Goal: Answer question/provide support: Share knowledge or assist other users

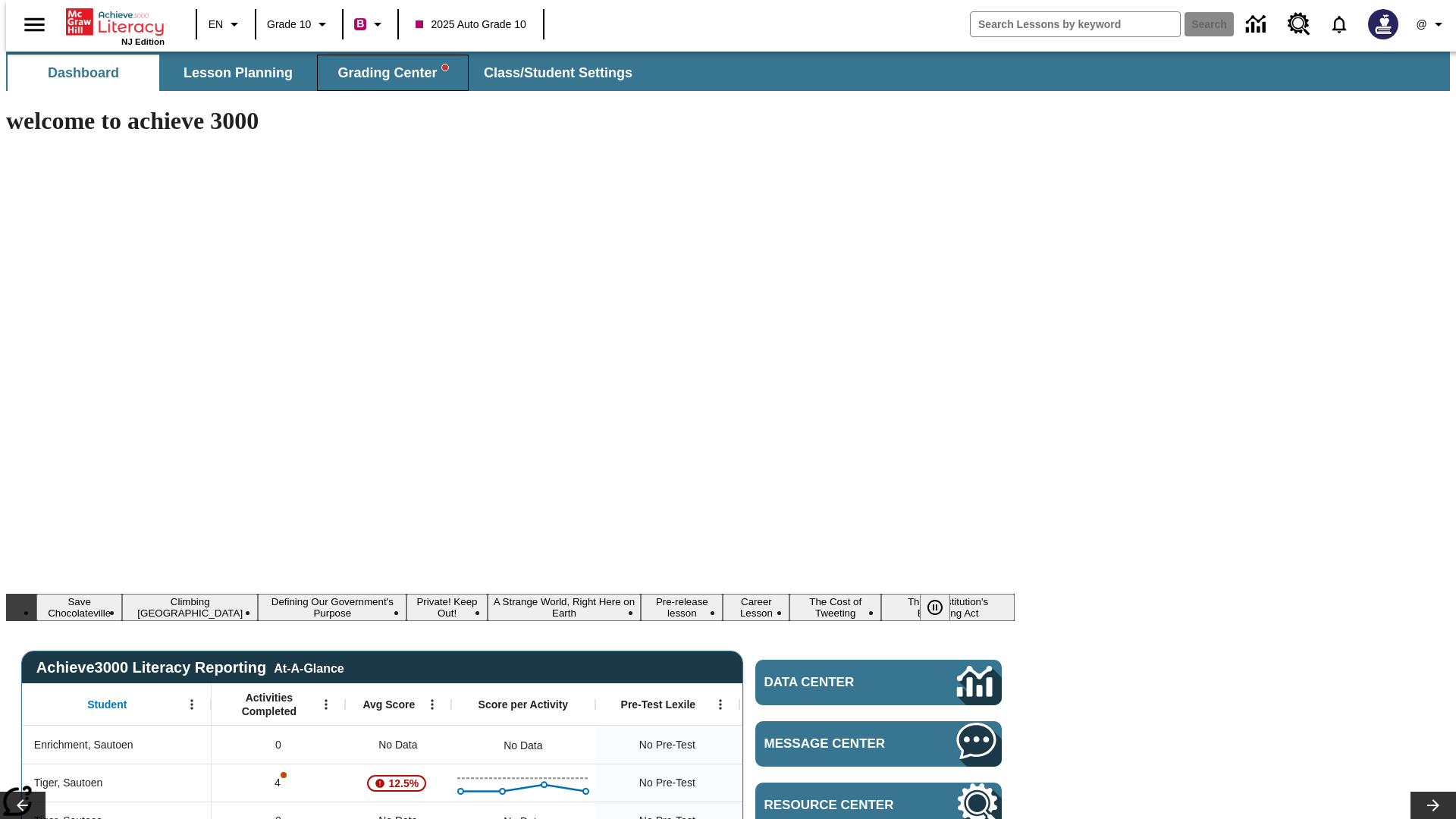
click at [386, 73] on span "Grading Center" at bounding box center [392, 73] width 110 height 17
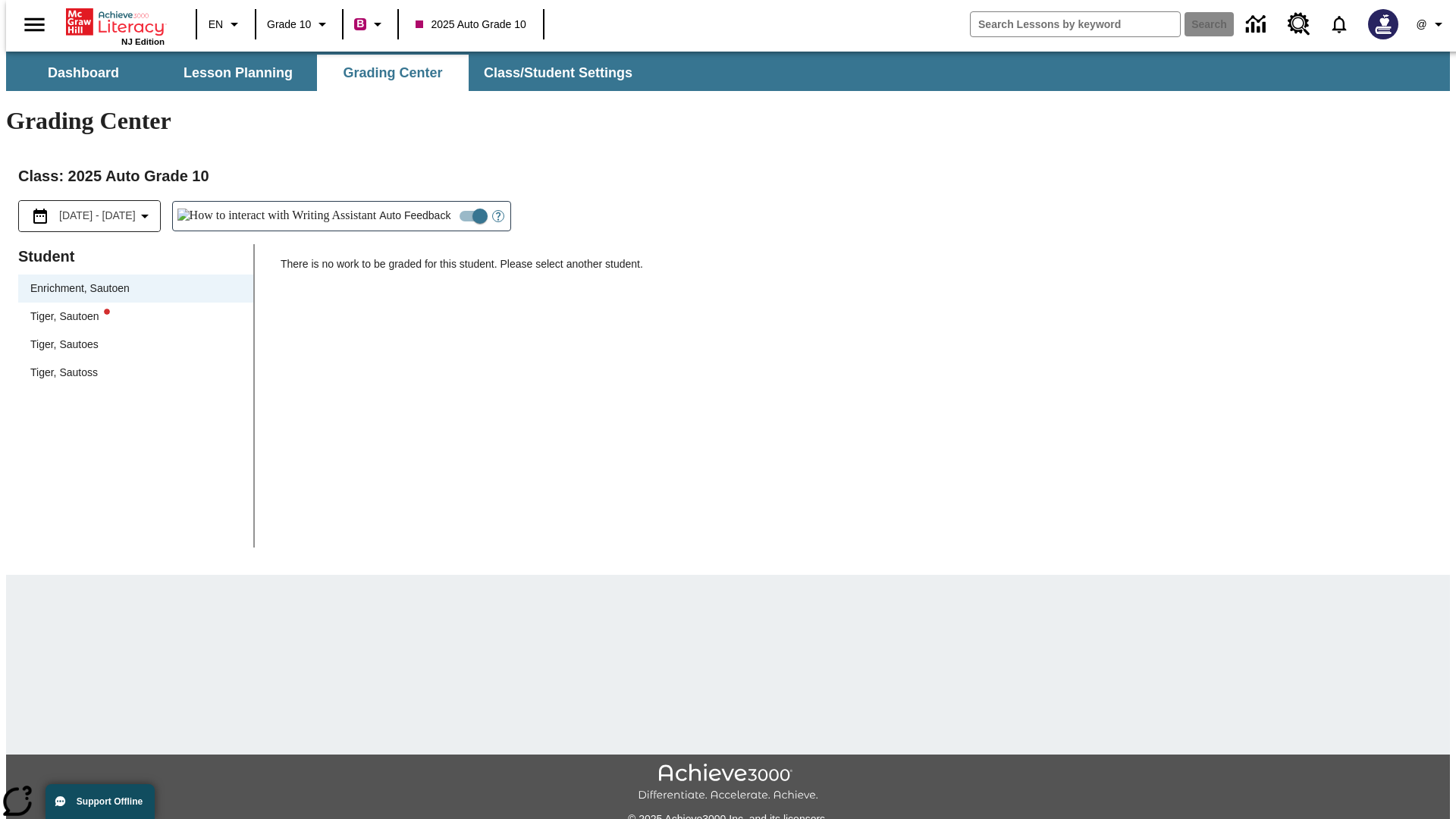
click at [130, 308] on div "Tiger, Sautoen" at bounding box center [136, 316] width 211 height 16
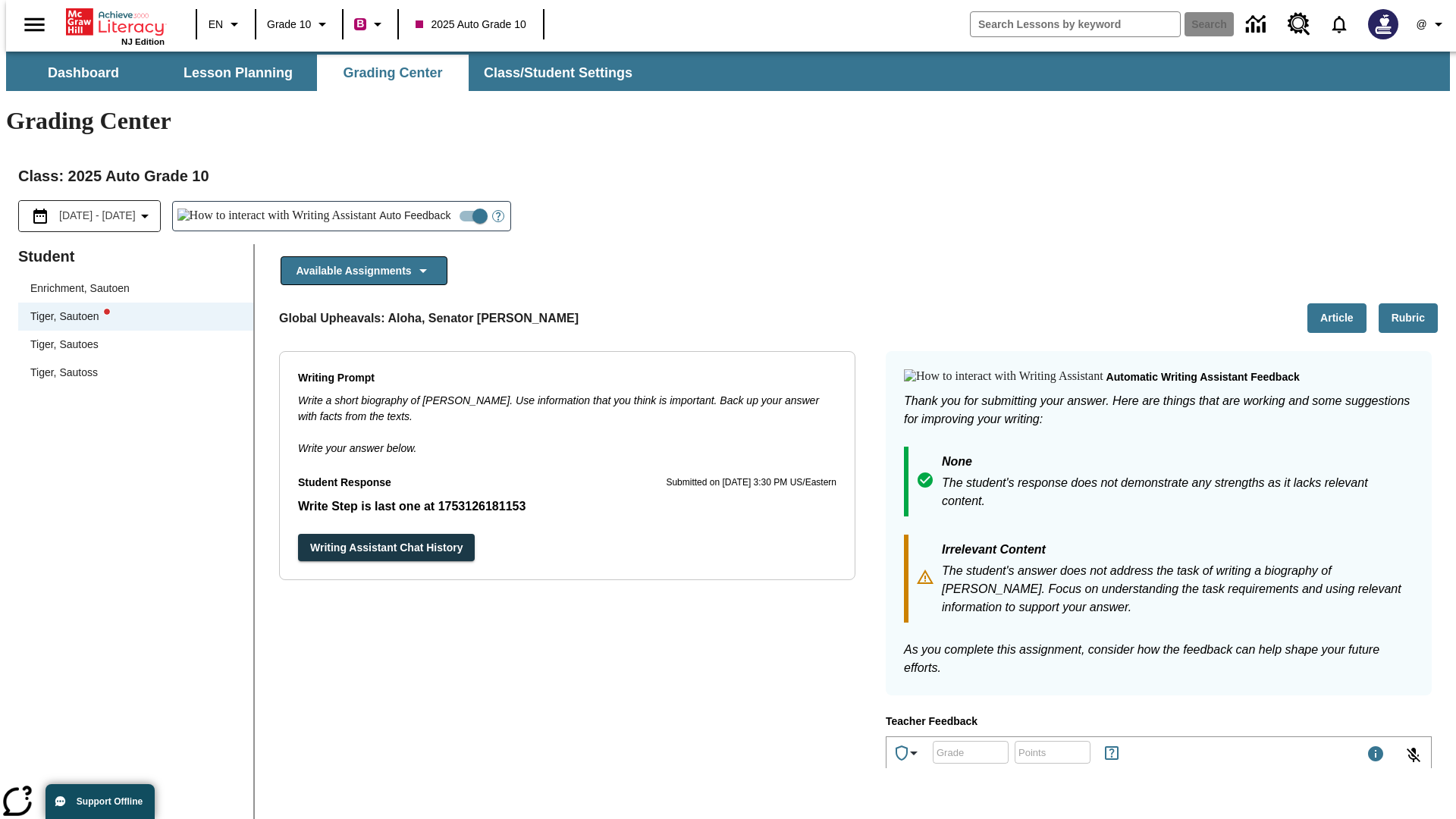
scroll to position [263, 0]
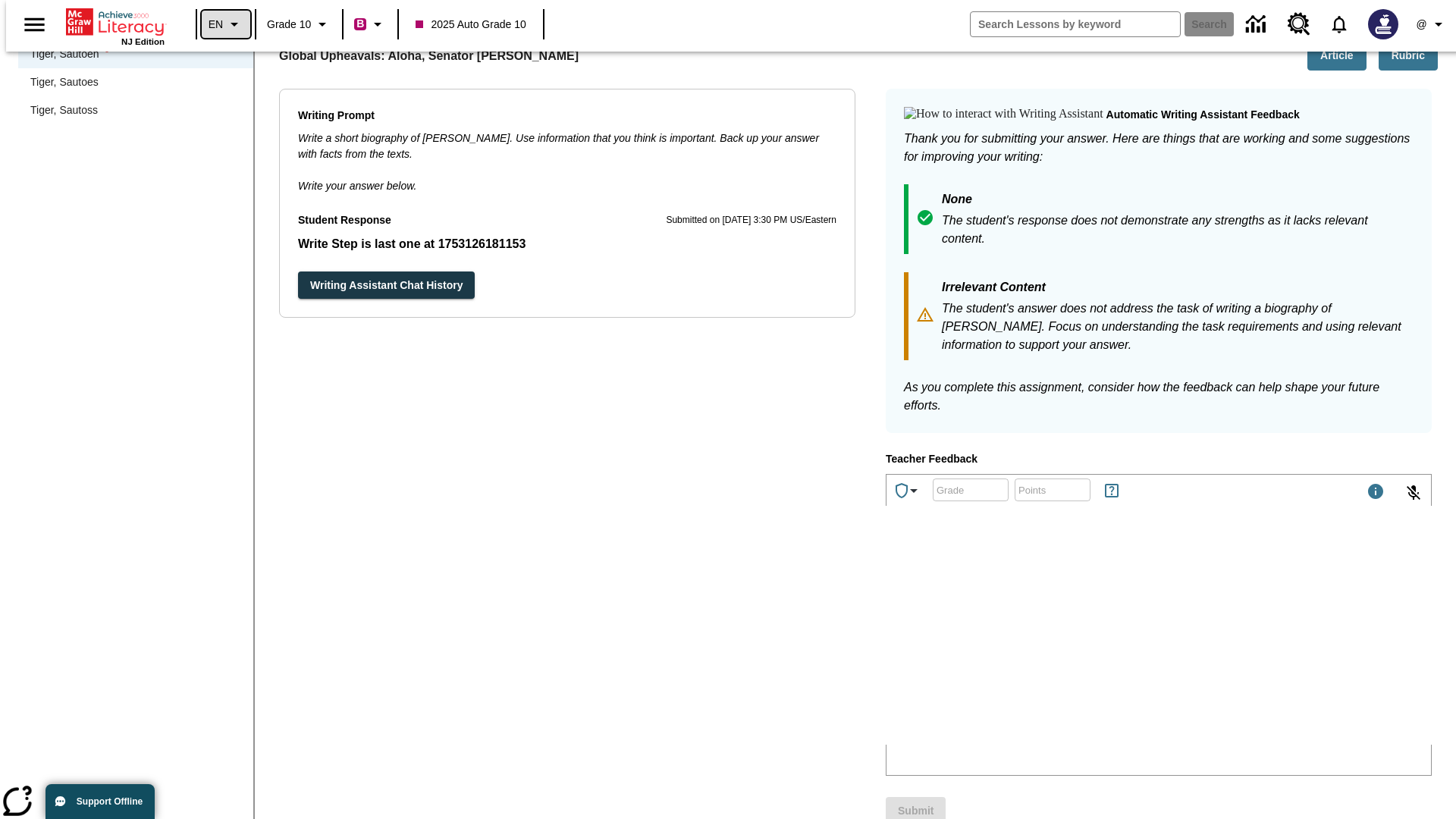
click at [225, 25] on icon "Language: EN, Select a language" at bounding box center [234, 25] width 18 height 18
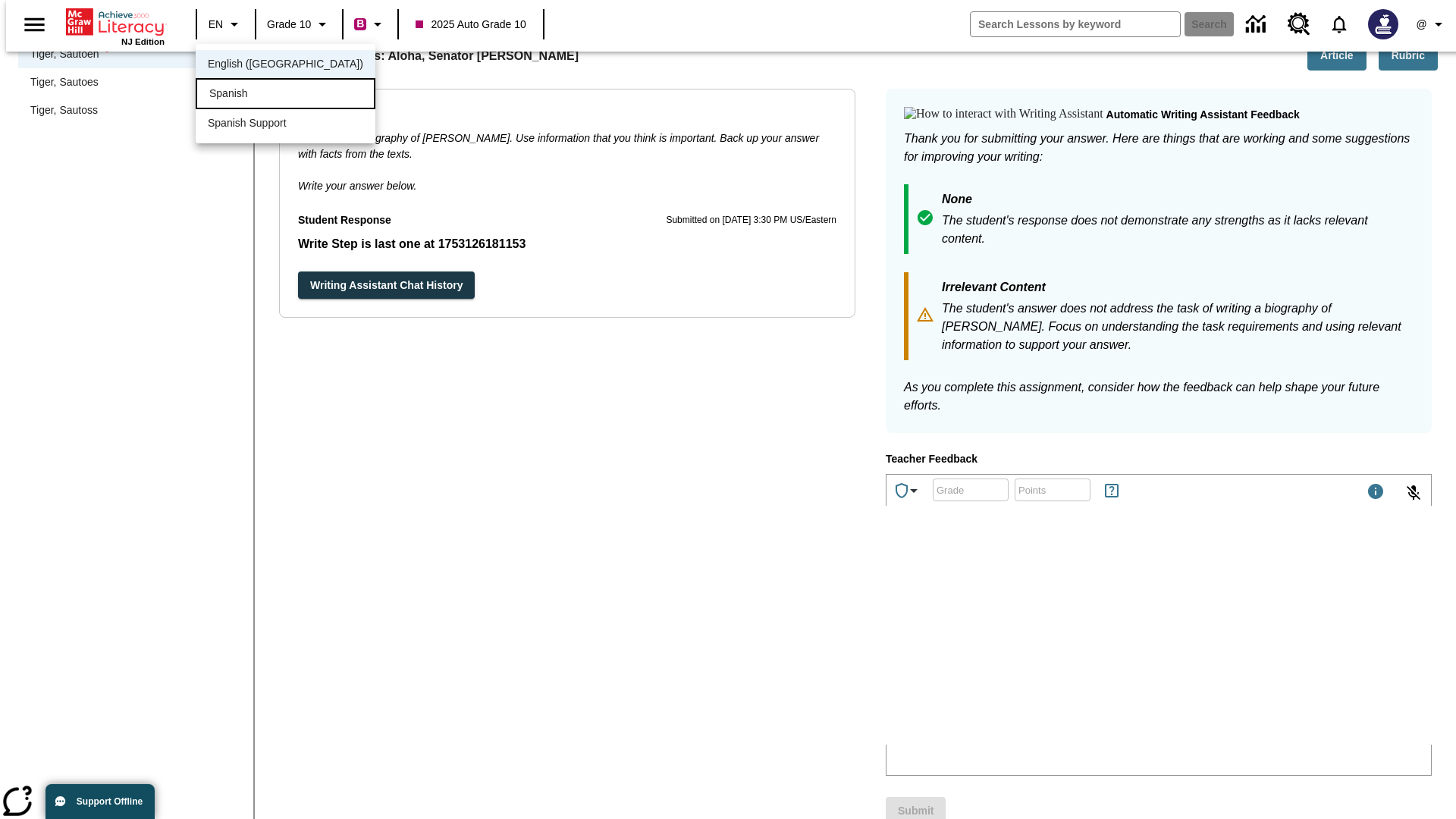
click at [253, 95] on div "Spanish" at bounding box center [286, 93] width 180 height 31
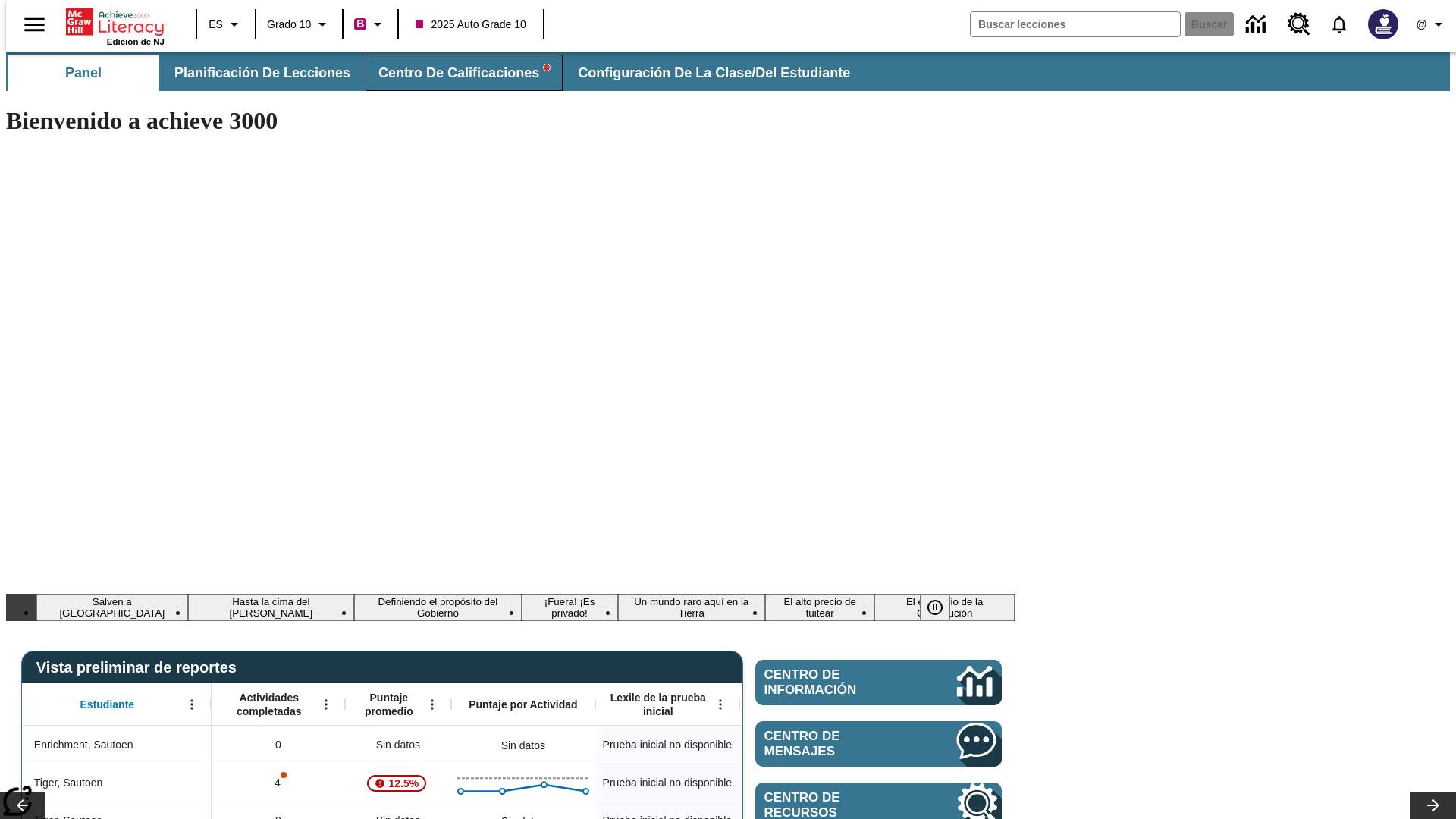
click at [451, 73] on span "Centro de calificaciones" at bounding box center [463, 73] width 171 height 17
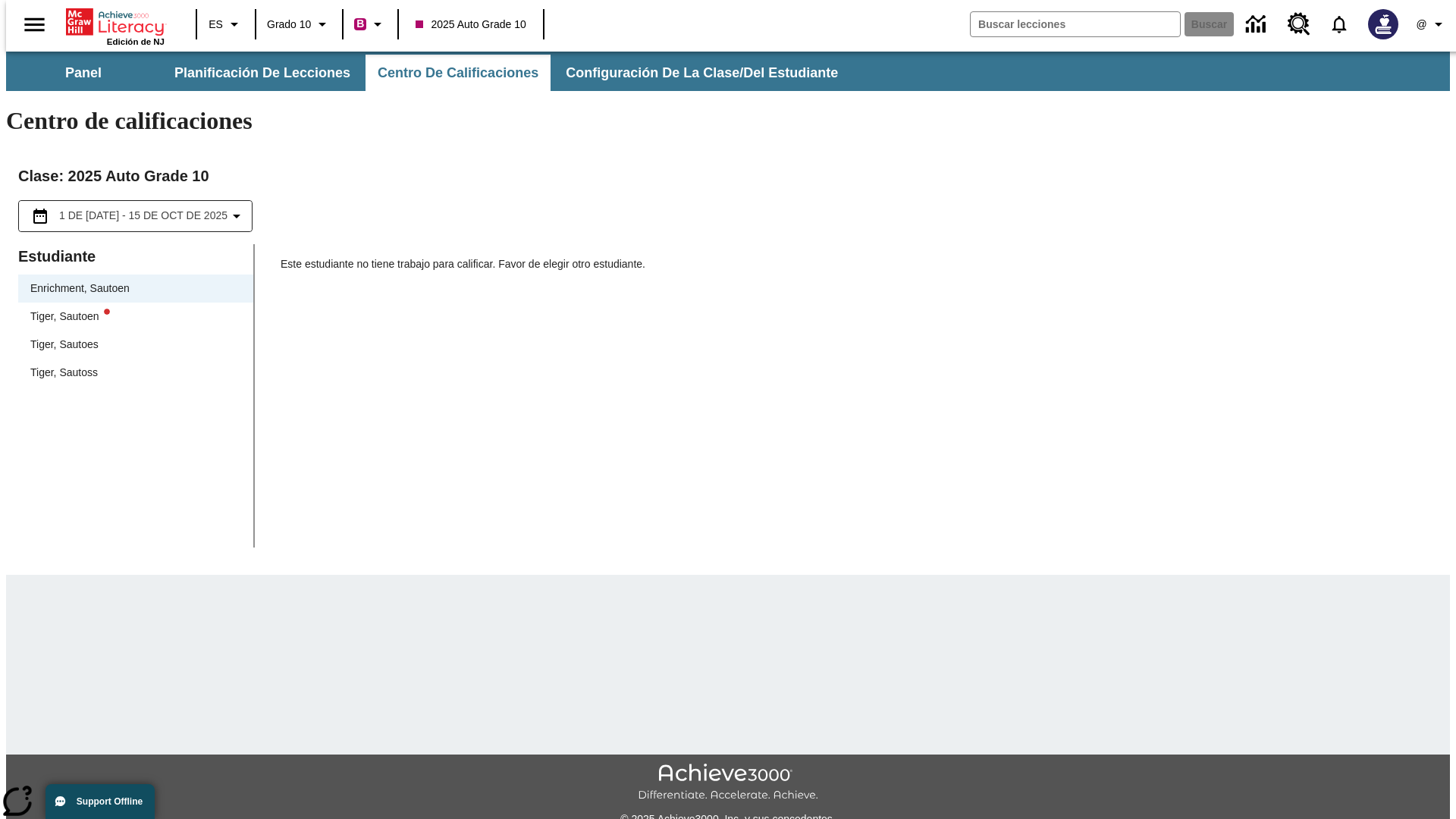
click at [130, 308] on div "Tiger, Sautoen" at bounding box center [136, 316] width 211 height 16
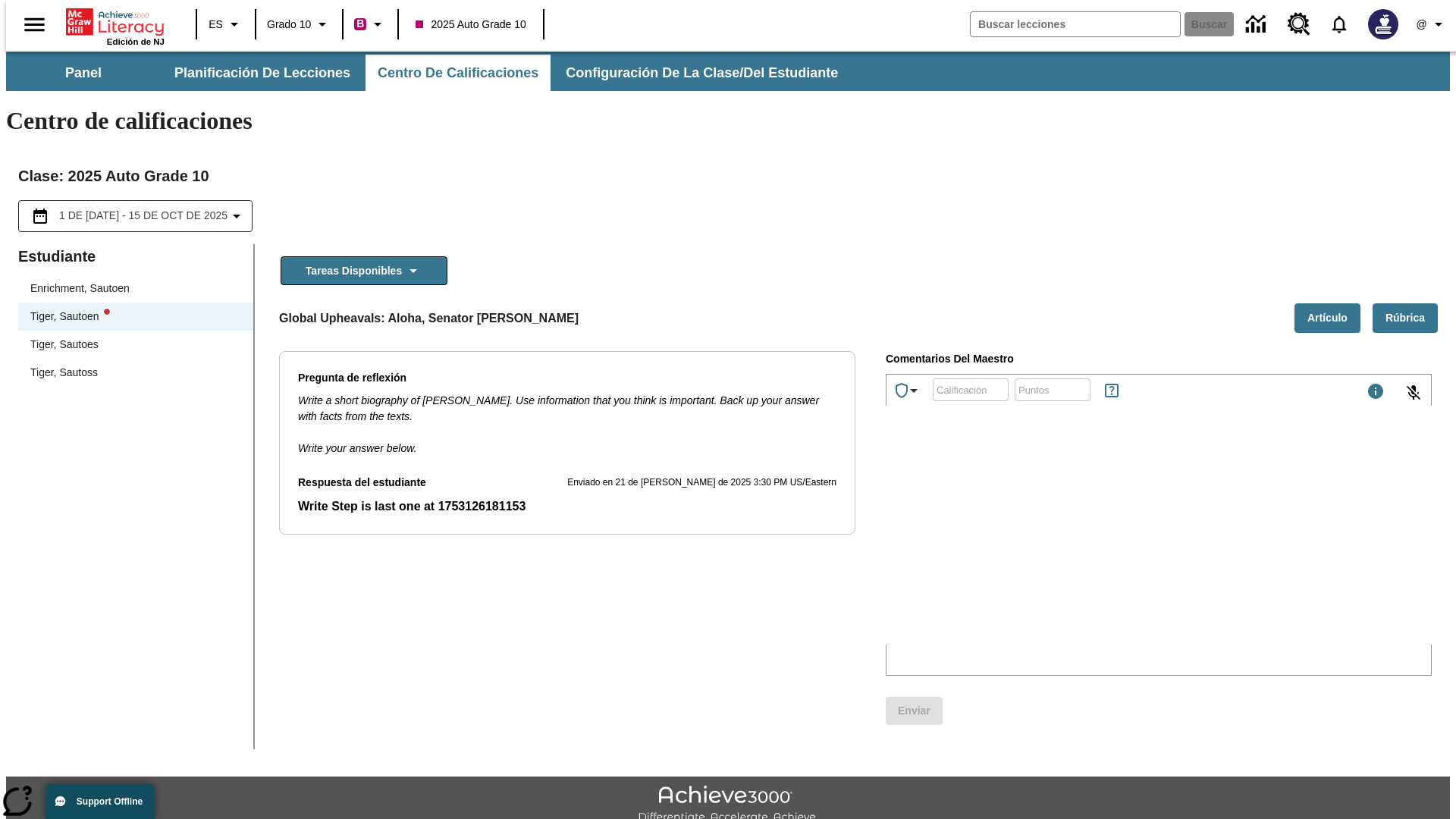
scroll to position [34, 0]
